Goal: Information Seeking & Learning: Check status

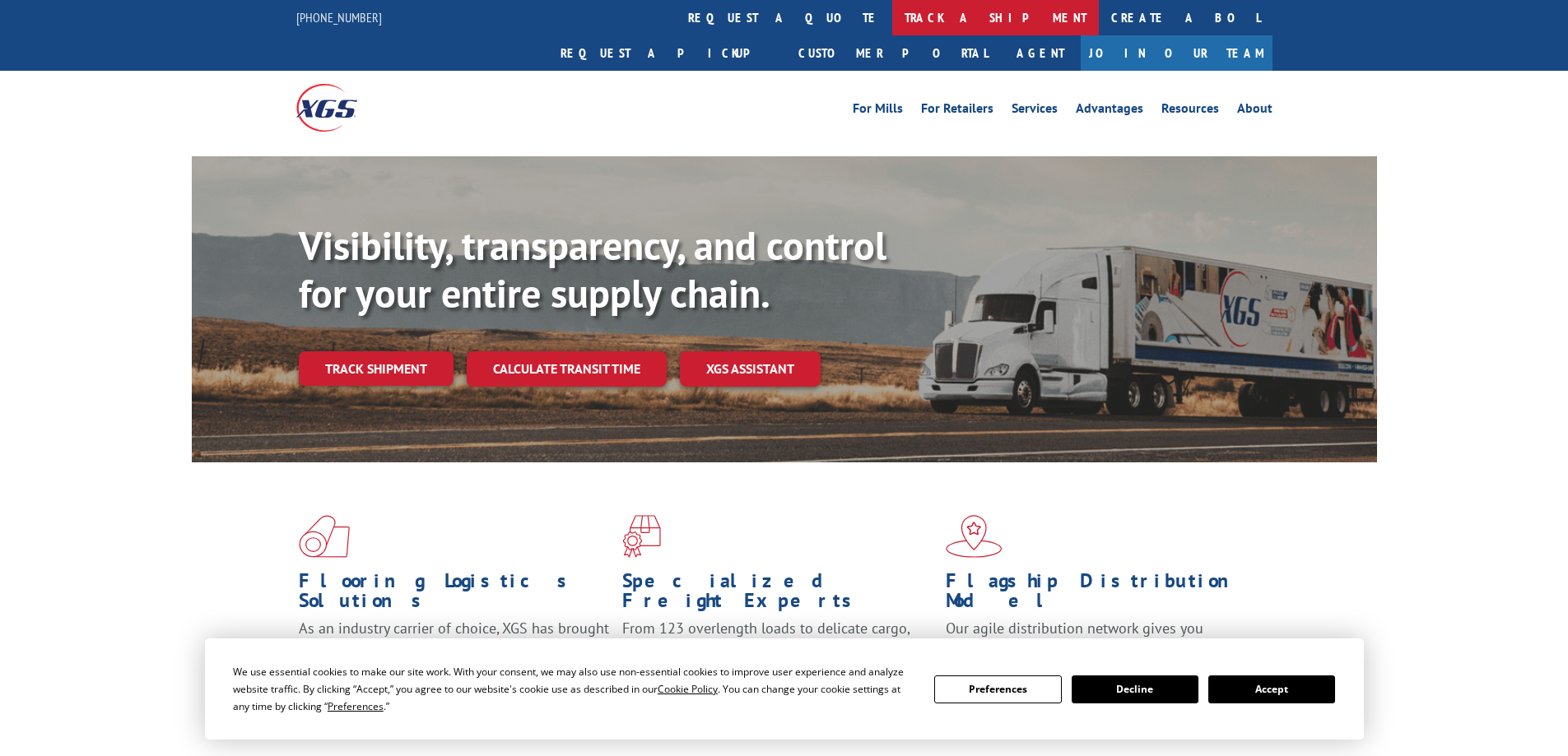
click at [892, 10] on link "track a shipment" at bounding box center [995, 18] width 207 height 35
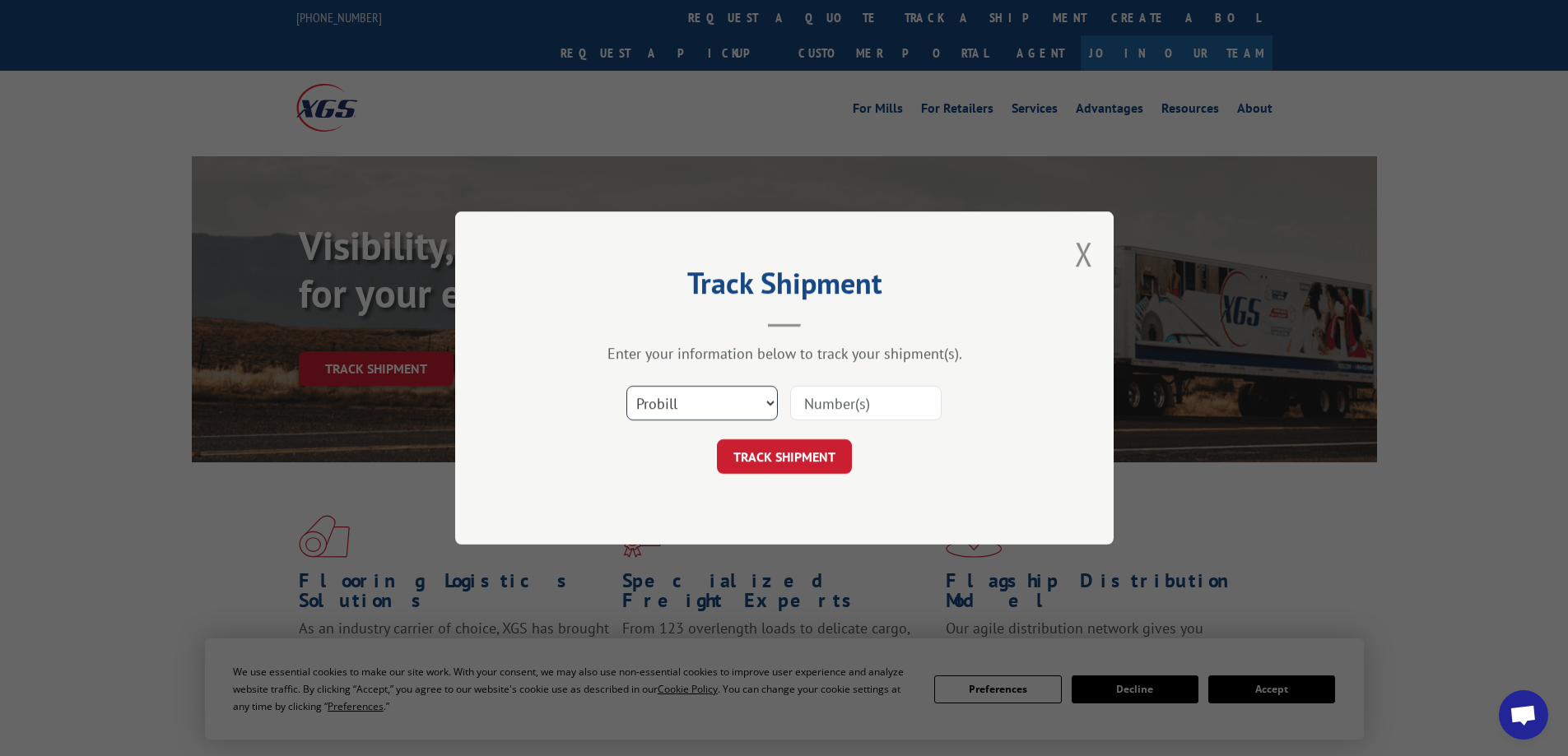
click at [763, 405] on select "Select category... Probill BOL PO" at bounding box center [702, 403] width 151 height 34
select select "po"
click at [626, 386] on select "Select category... Probill BOL PO" at bounding box center [702, 403] width 151 height 34
drag, startPoint x: 893, startPoint y: 401, endPoint x: 904, endPoint y: 405, distance: 11.7
click at [893, 401] on input at bounding box center [866, 403] width 151 height 34
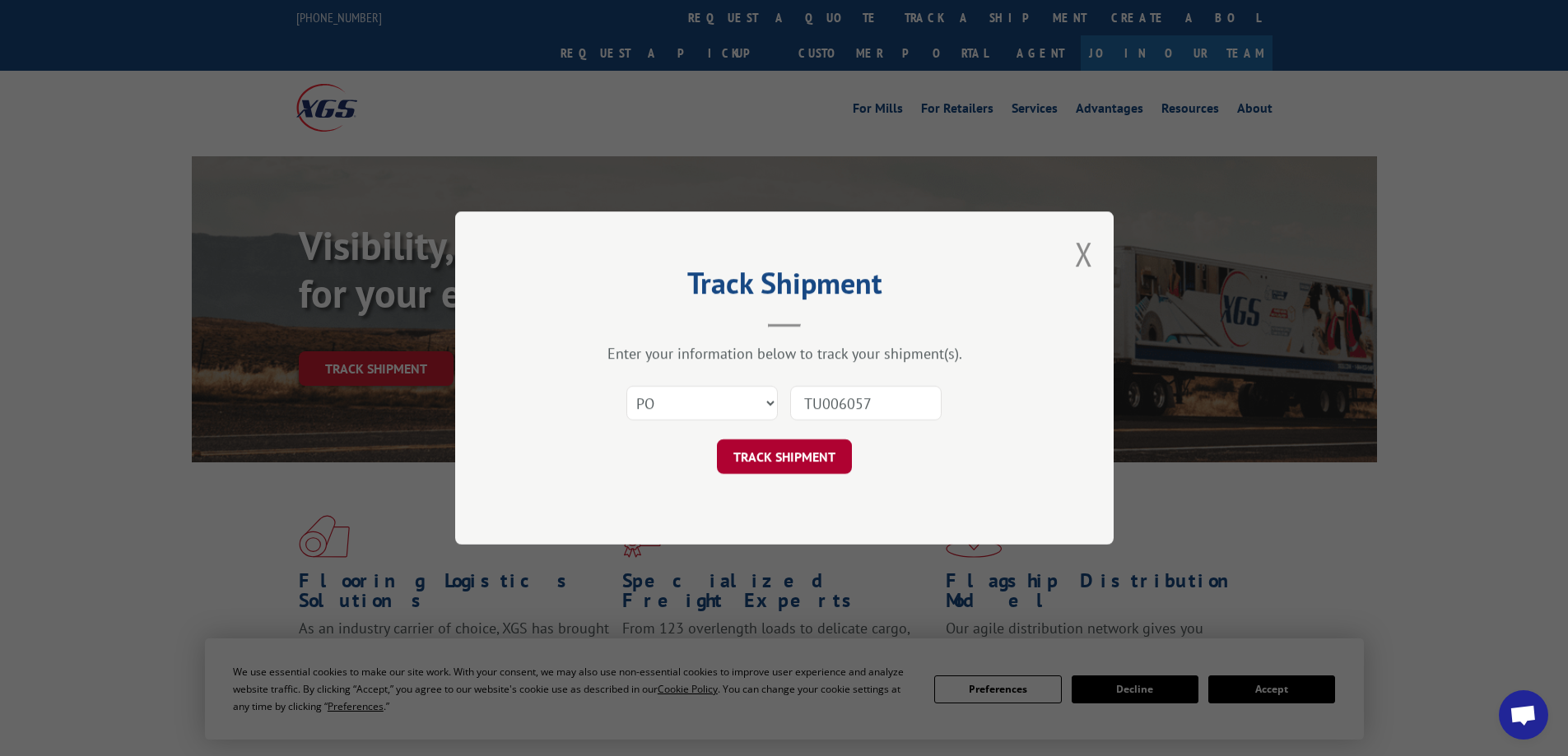
type input "TU006057"
click at [816, 450] on button "TRACK SHIPMENT" at bounding box center [784, 457] width 135 height 34
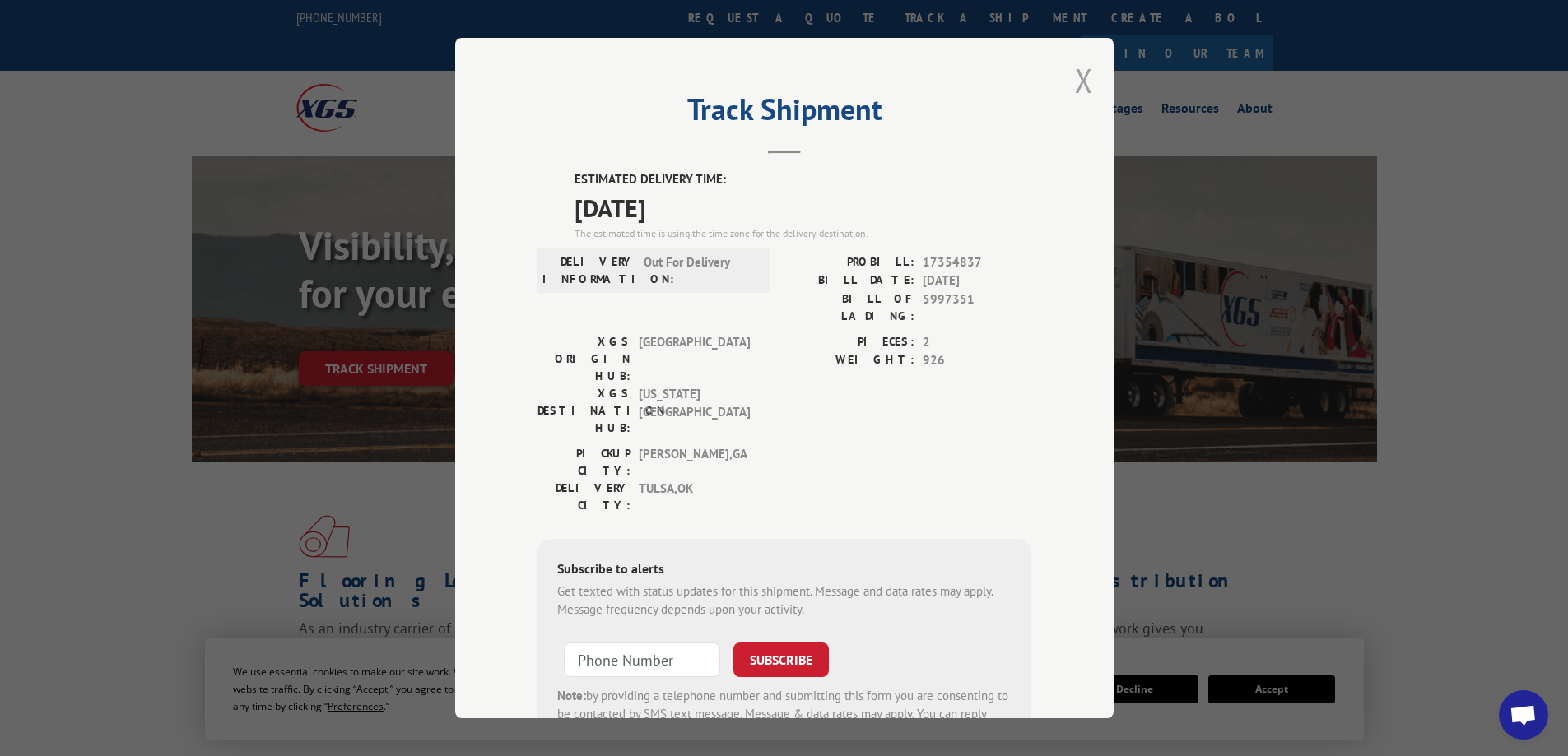
click at [1076, 76] on button "Close modal" at bounding box center [1084, 80] width 18 height 44
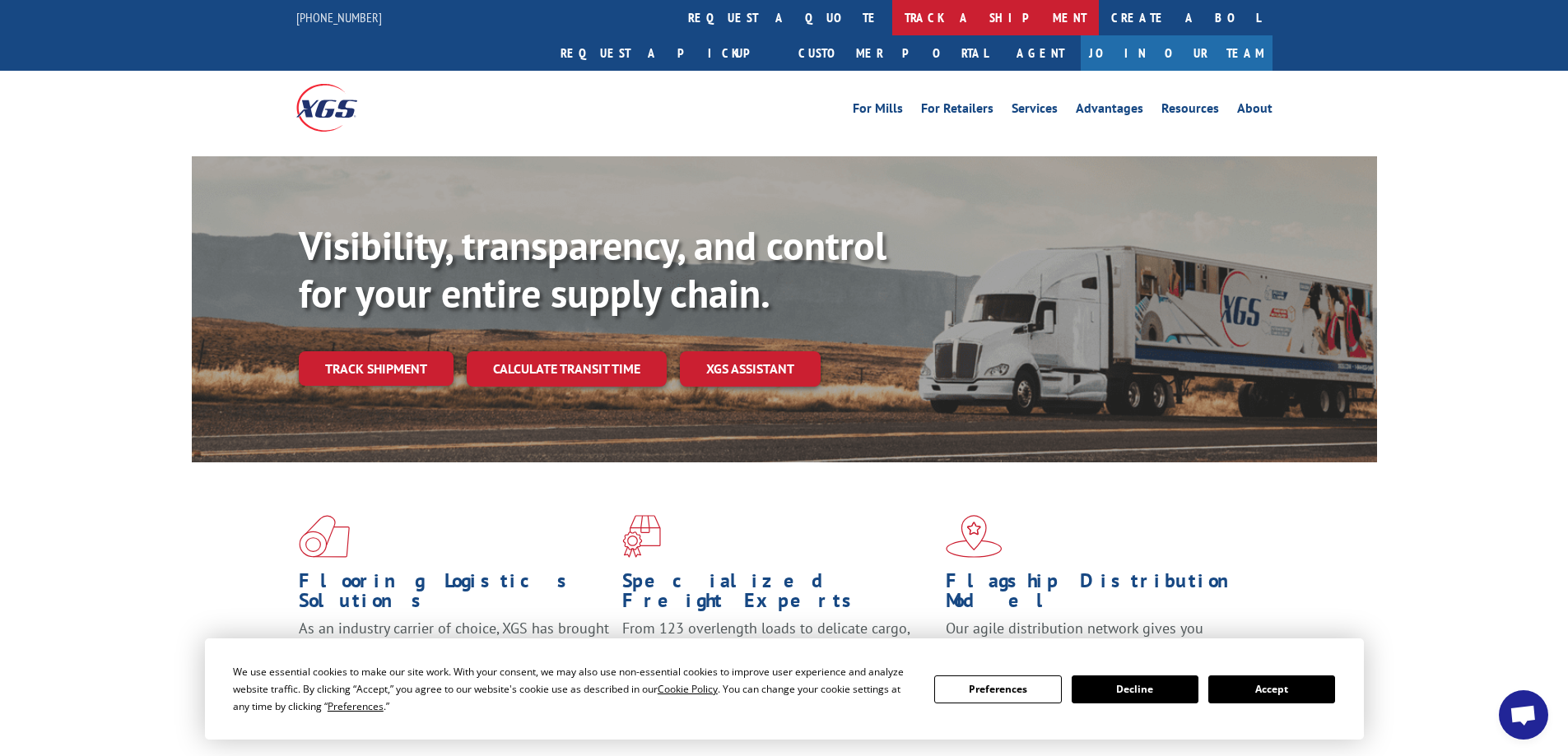
click at [892, 19] on link "track a shipment" at bounding box center [995, 18] width 207 height 35
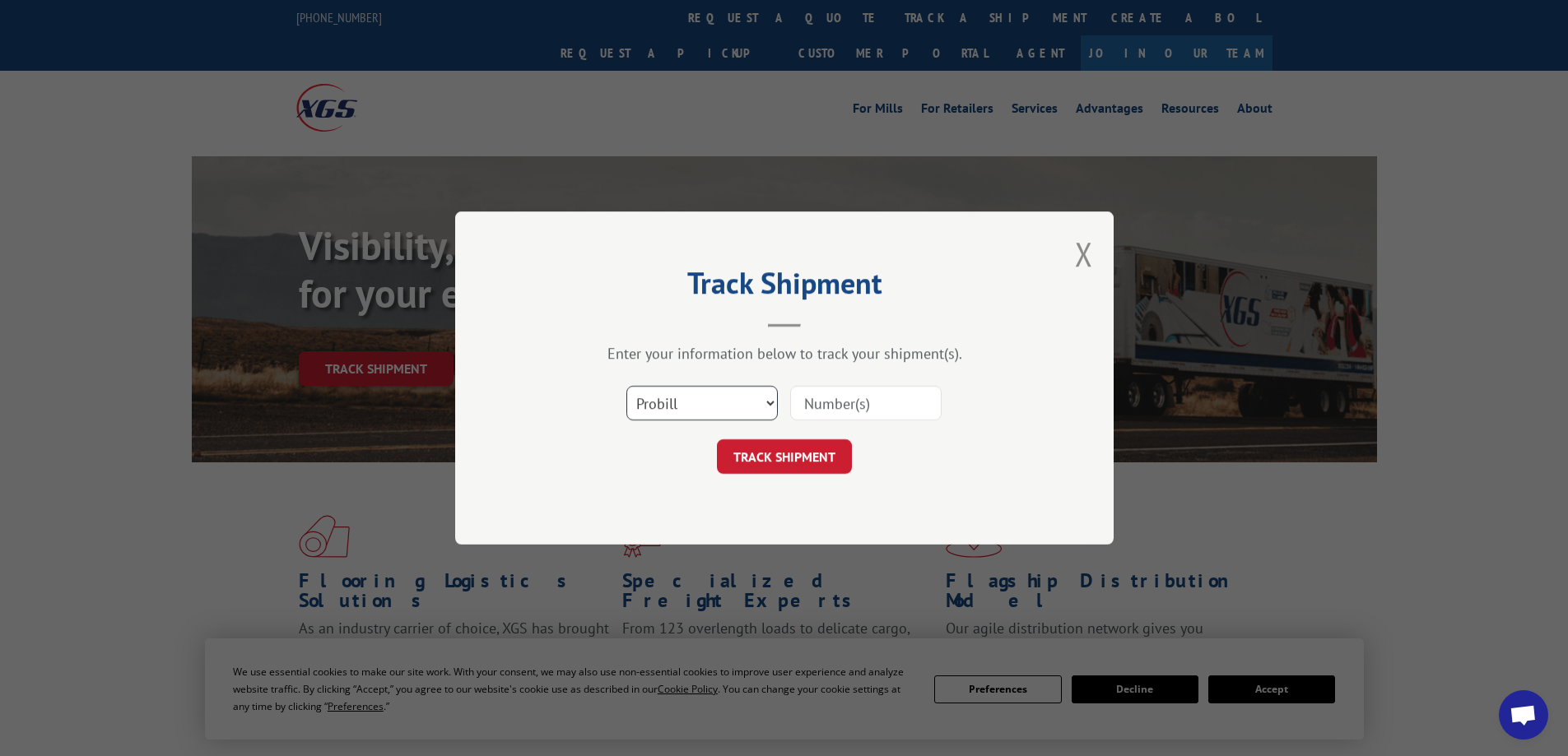
click at [768, 403] on select "Select category... Probill BOL PO" at bounding box center [702, 403] width 151 height 34
select select "po"
click at [626, 386] on select "Select category... Probill BOL PO" at bounding box center [702, 403] width 151 height 34
click at [854, 400] on input at bounding box center [866, 403] width 151 height 34
type input "TU006074"
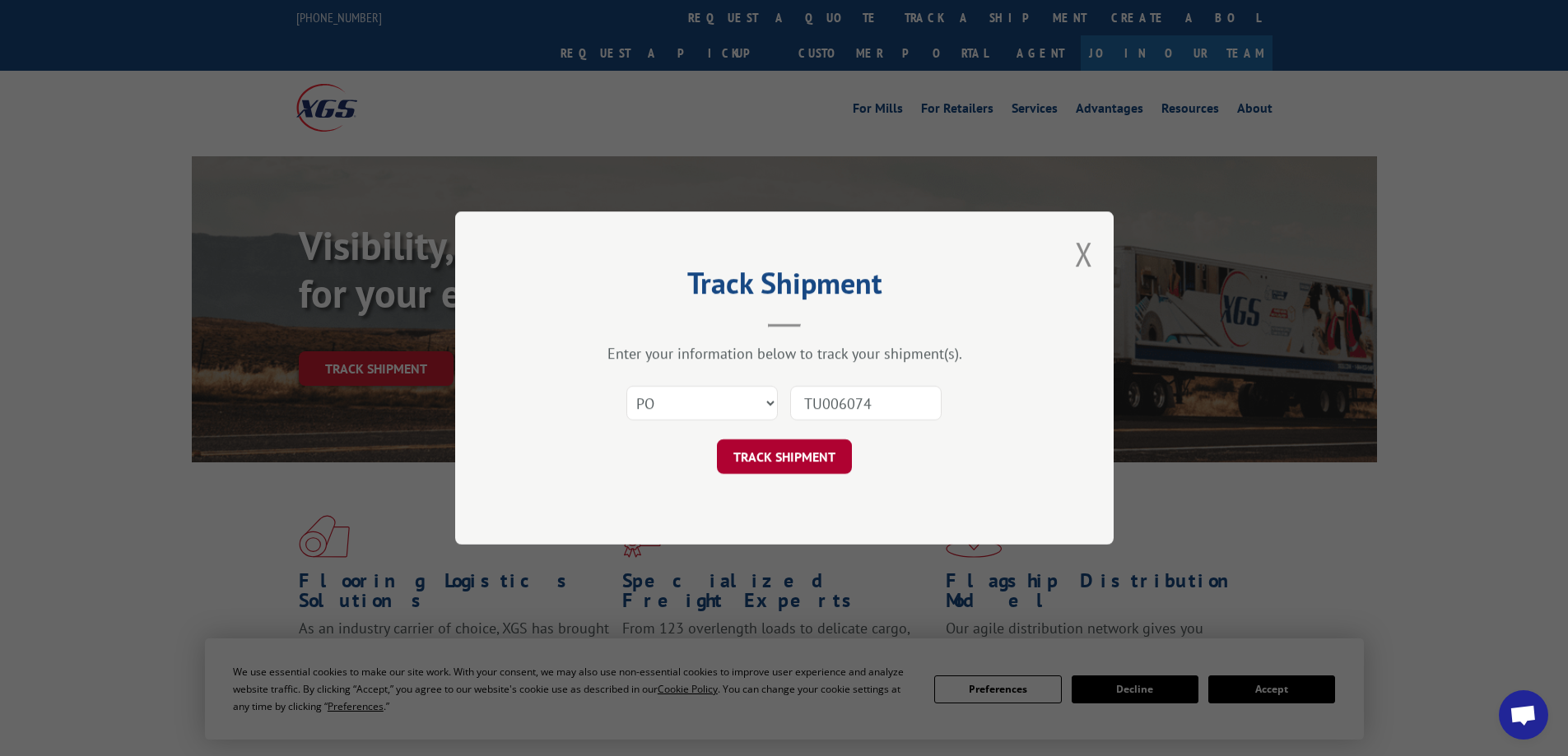
click at [832, 453] on button "TRACK SHIPMENT" at bounding box center [784, 457] width 135 height 34
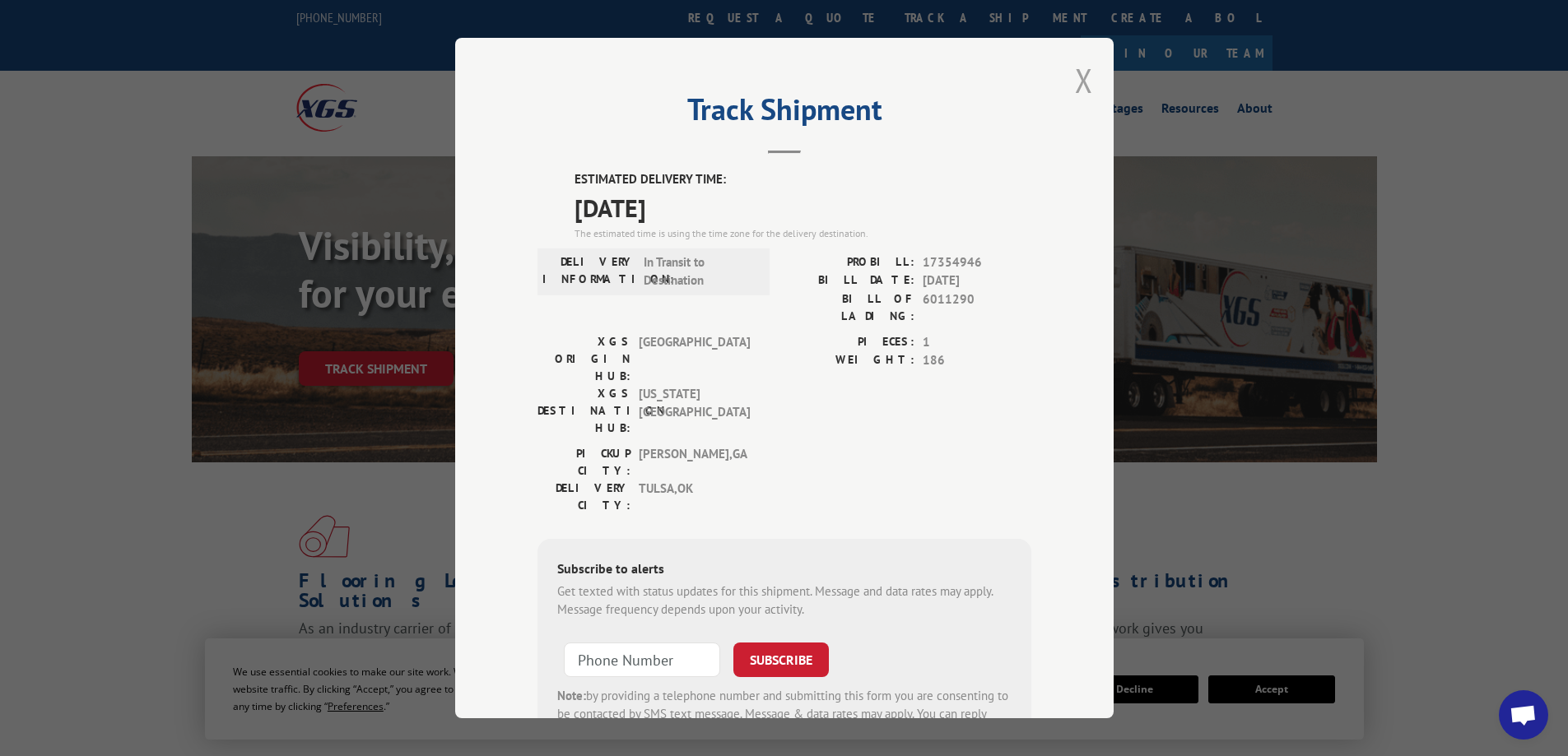
click at [1075, 77] on button "Close modal" at bounding box center [1084, 80] width 18 height 44
